Goal: Check status: Check status

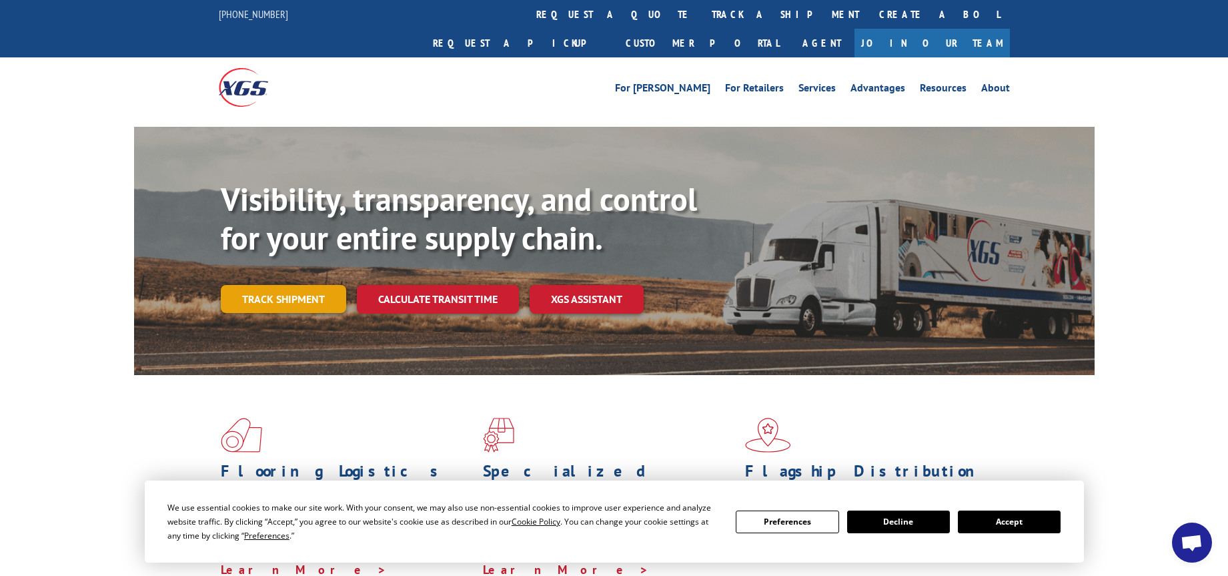
click at [305, 285] on link "Track shipment" at bounding box center [283, 299] width 125 height 28
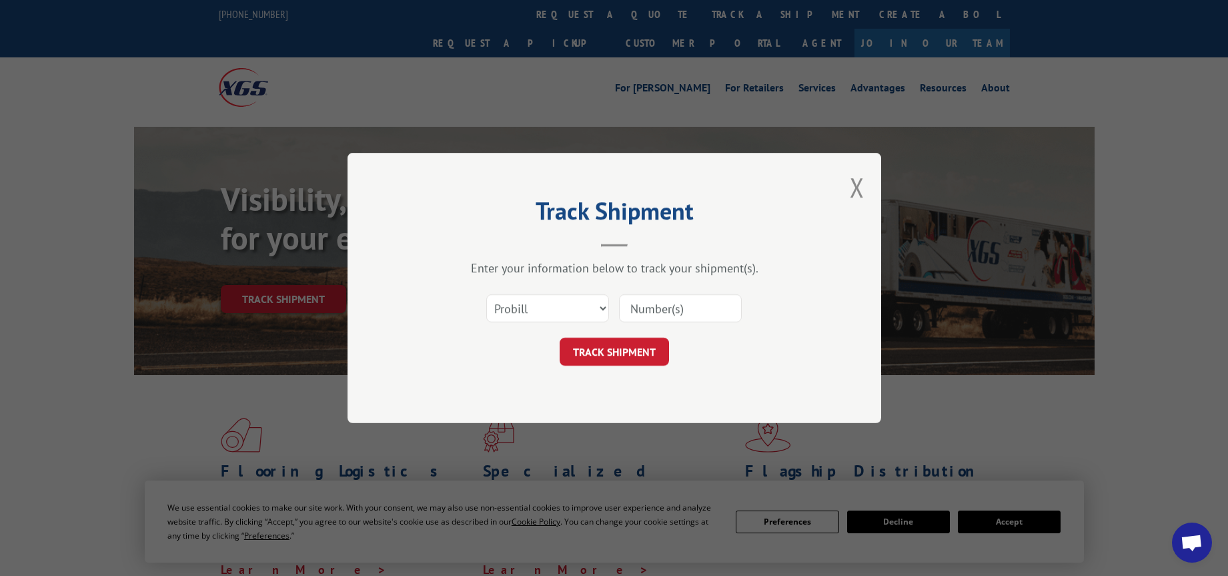
click at [657, 312] on input at bounding box center [680, 308] width 123 height 28
paste input "Xpress Global Systems, LLC"
type input "Xpress Global Systems, LLC"
drag, startPoint x: 736, startPoint y: 310, endPoint x: 427, endPoint y: 288, distance: 310.3
click at [427, 288] on div "Select category... Probill BOL PO Xpress Global Systems, LLC" at bounding box center [614, 308] width 400 height 44
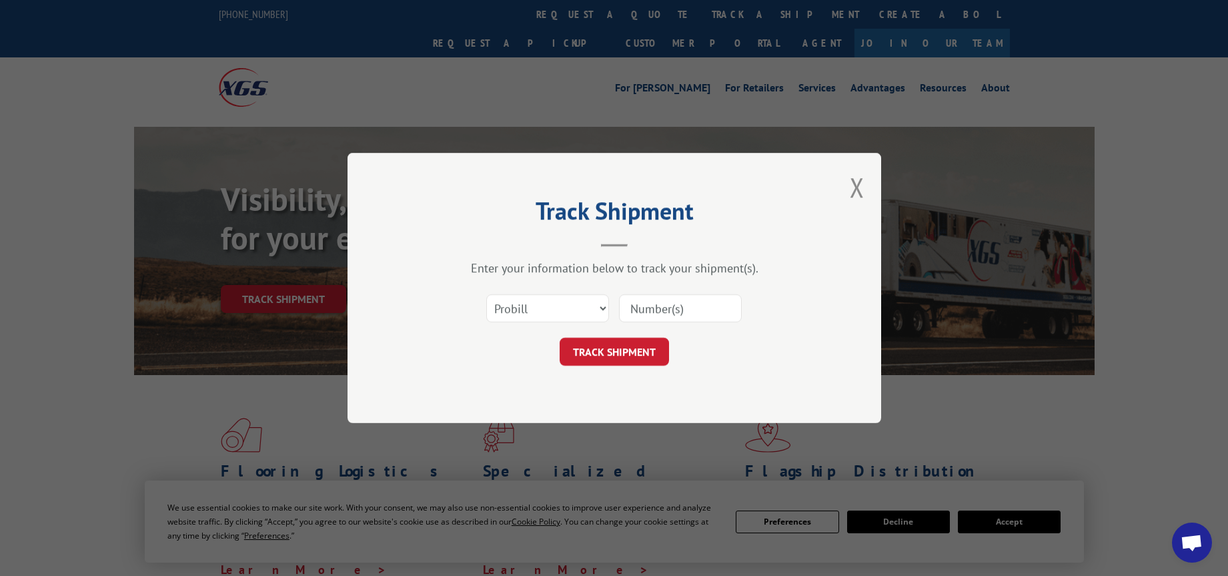
drag, startPoint x: 662, startPoint y: 298, endPoint x: 662, endPoint y: 310, distance: 12.0
click at [662, 298] on input at bounding box center [680, 308] width 123 height 28
paste input "YK8TBX49NP6HB6Y"
type input "YK8TBX49NP6HB6Y"
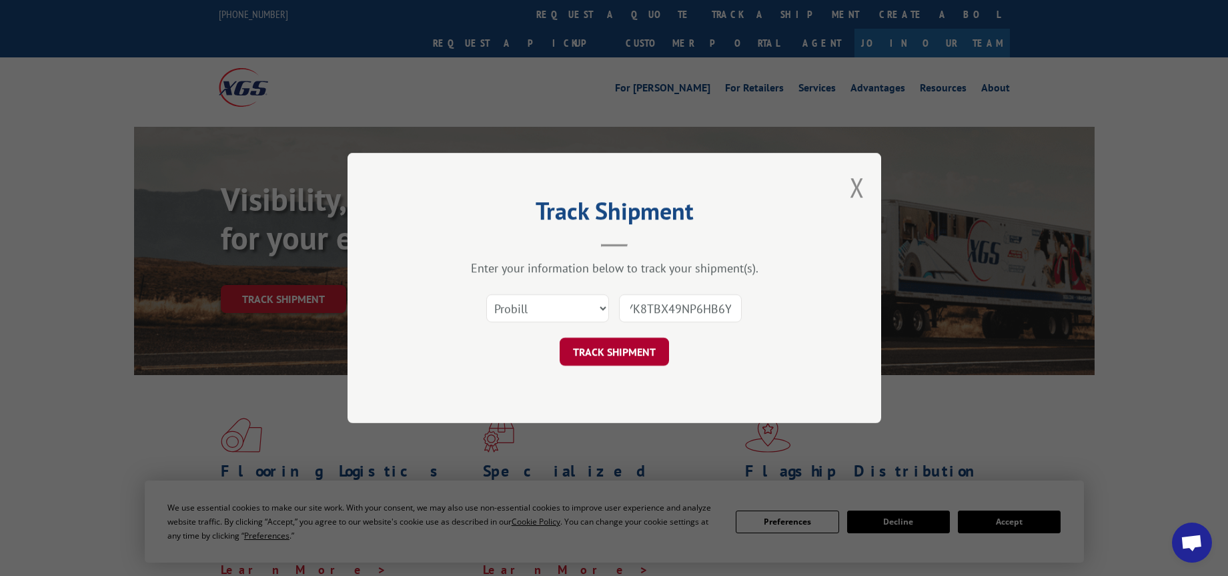
scroll to position [0, 0]
click at [630, 355] on button "TRACK SHIPMENT" at bounding box center [614, 352] width 109 height 28
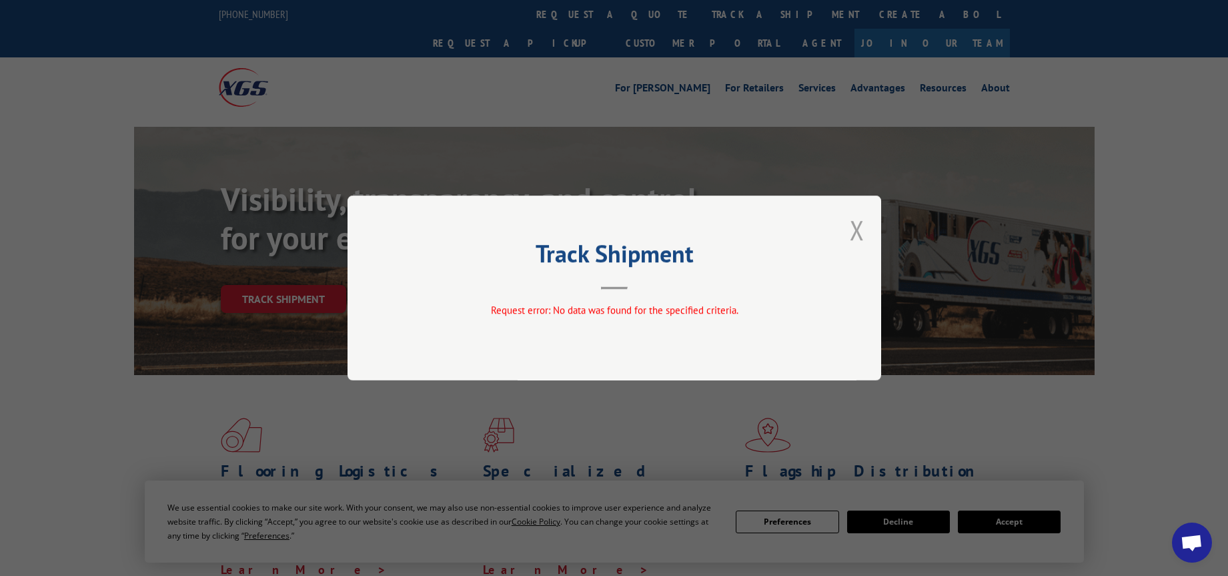
click at [854, 231] on button "Close modal" at bounding box center [857, 229] width 15 height 35
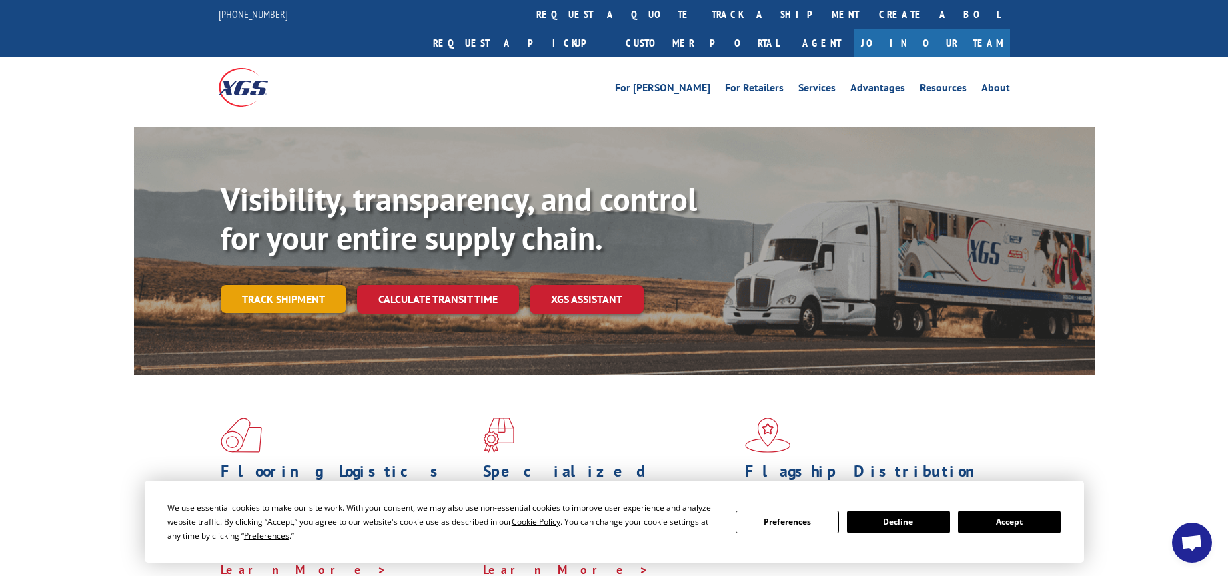
click at [308, 285] on link "Track shipment" at bounding box center [283, 299] width 125 height 28
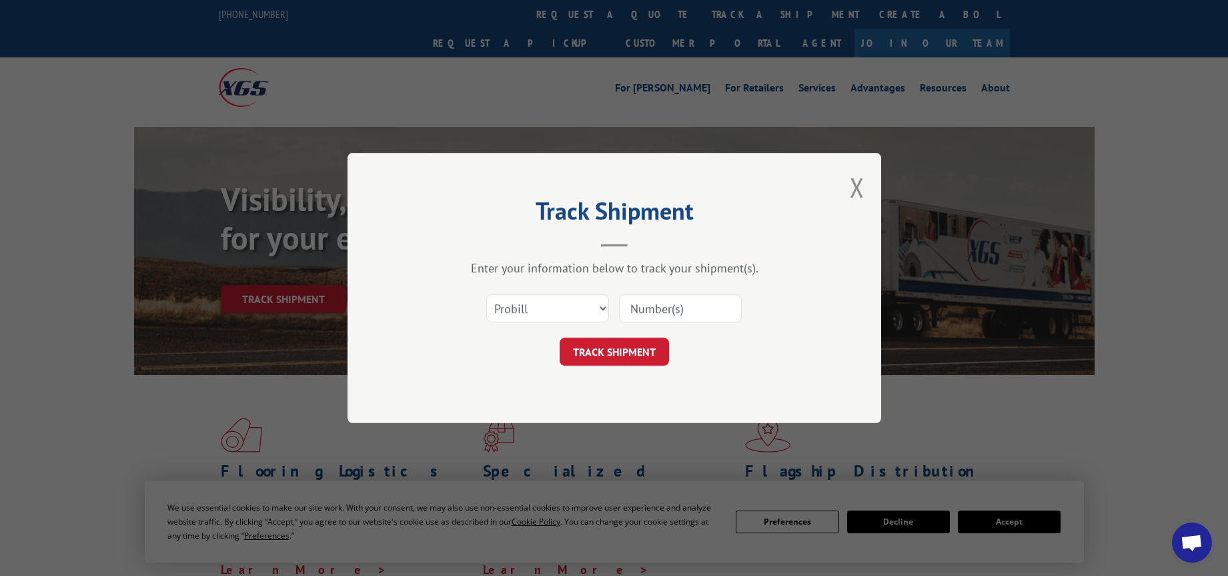
click at [654, 307] on input at bounding box center [680, 308] width 123 height 28
paste input "529732396"
type input "529732396"
click at [614, 348] on button "TRACK SHIPMENT" at bounding box center [614, 352] width 109 height 28
